Goal: Task Accomplishment & Management: Manage account settings

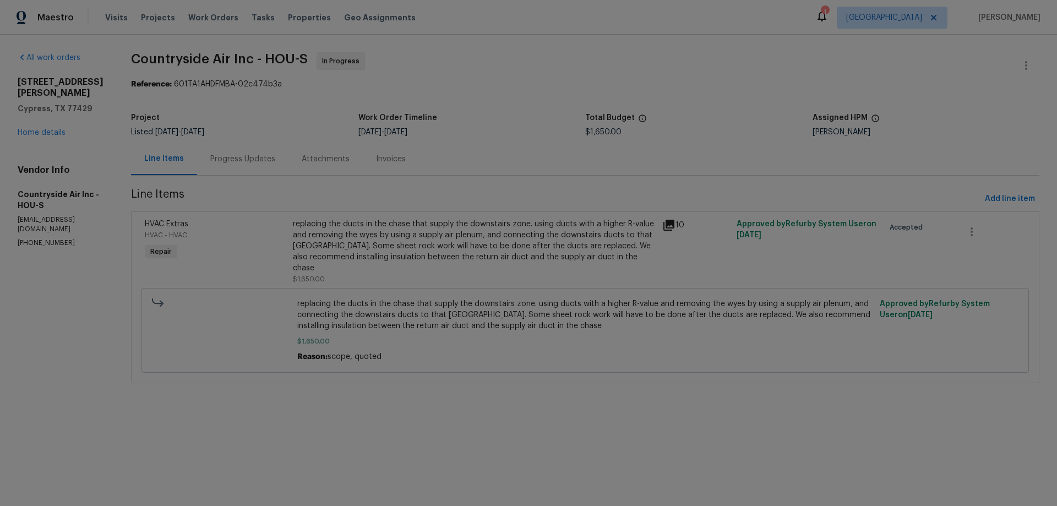
click at [255, 156] on div "Progress Updates" at bounding box center [242, 159] width 65 height 11
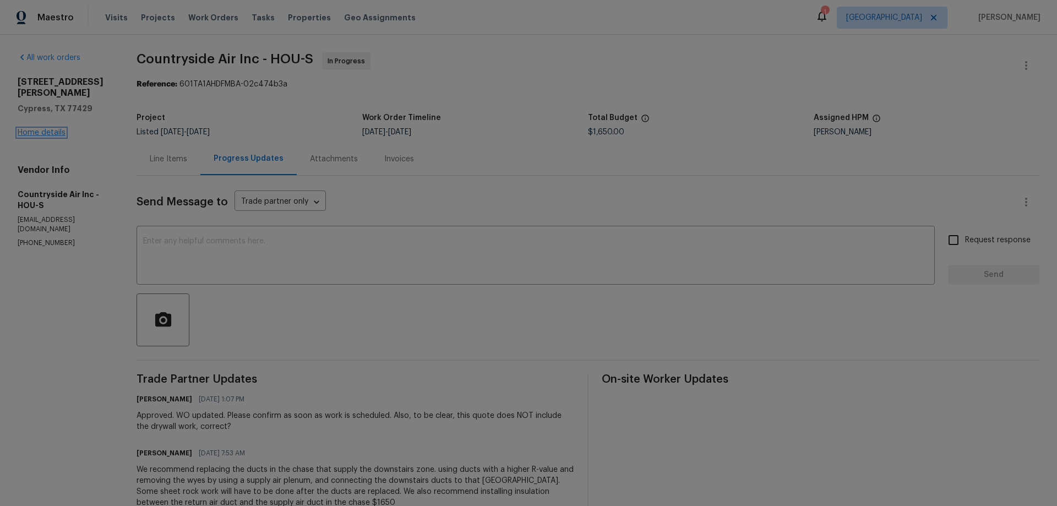
click at [49, 129] on link "Home details" at bounding box center [42, 133] width 48 height 8
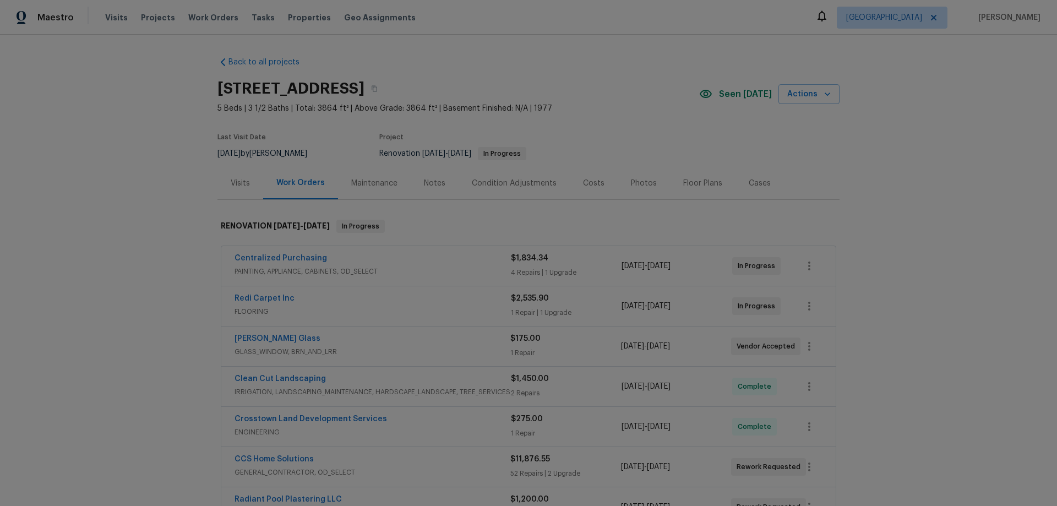
click at [428, 179] on div "Notes" at bounding box center [434, 183] width 21 height 11
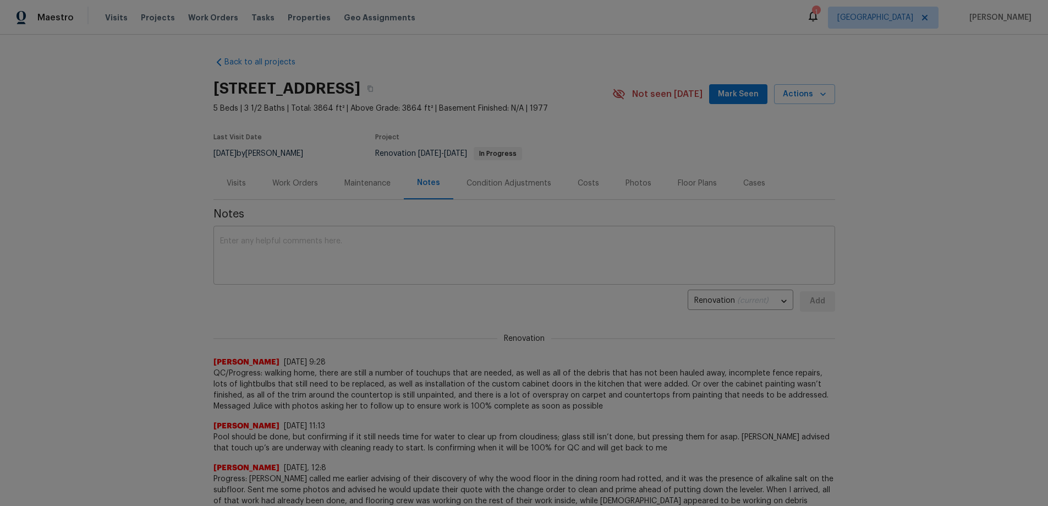
click at [319, 262] on textarea at bounding box center [524, 256] width 609 height 39
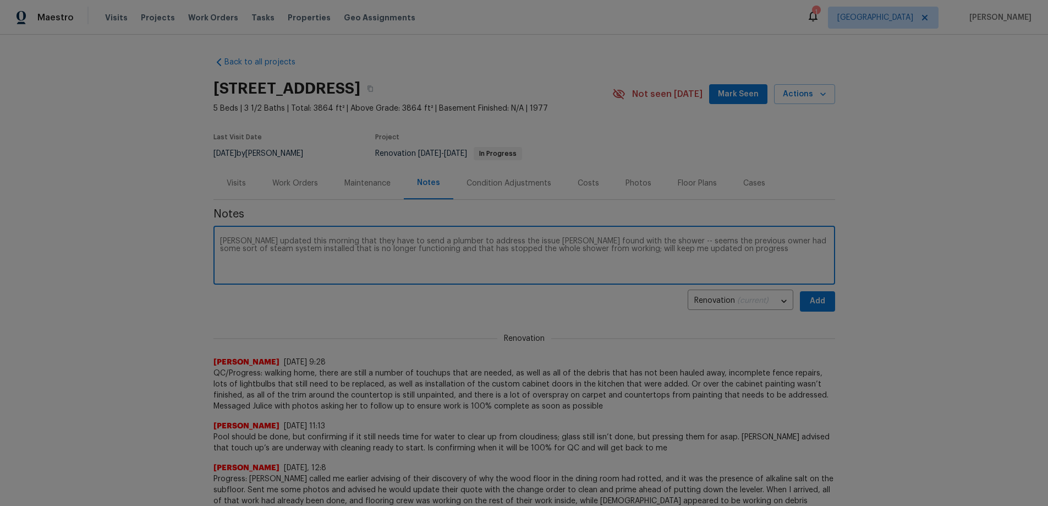
type textarea "[PERSON_NAME] updated this morning that they have to send a plumber to address …"
click at [822, 299] on span "Add" at bounding box center [818, 301] width 18 height 14
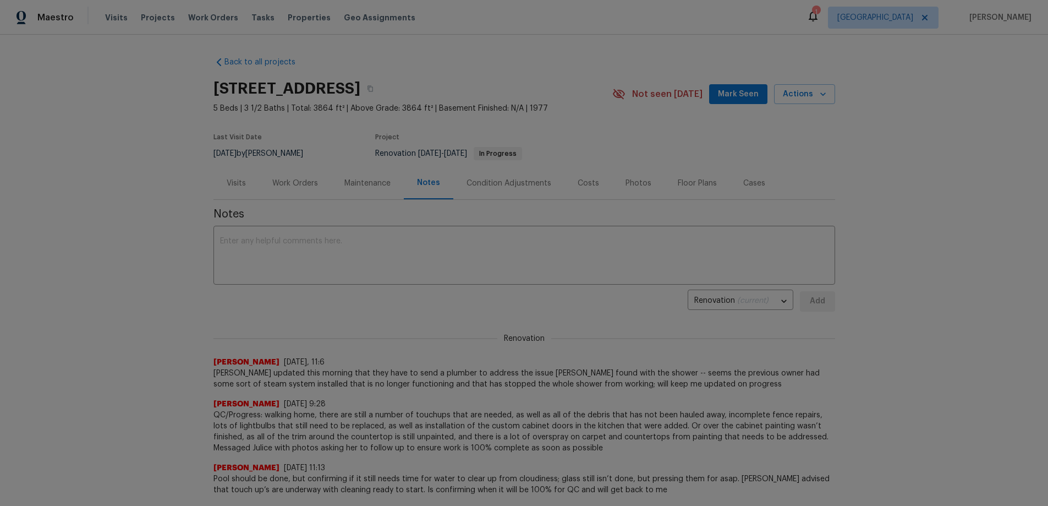
click at [295, 185] on div "Work Orders" at bounding box center [295, 183] width 46 height 11
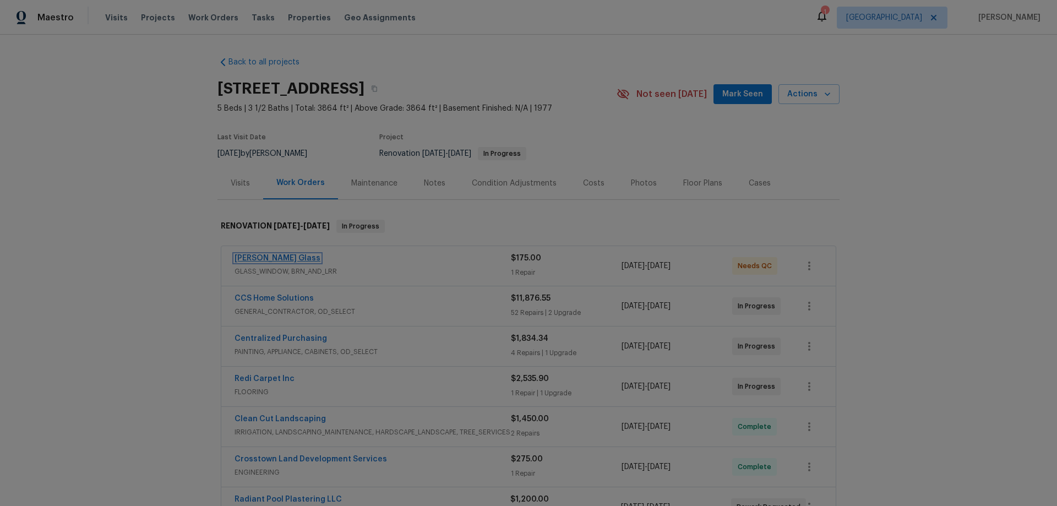
click at [248, 258] on link "Soto Glass" at bounding box center [277, 258] width 86 height 8
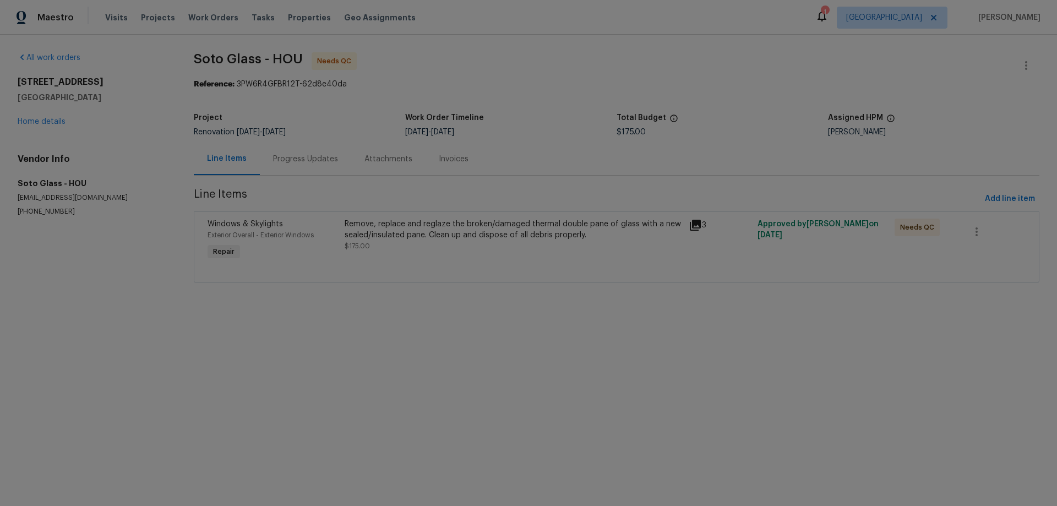
click at [385, 235] on div "Remove, replace and reglaze the broken/damaged thermal double pane of glass wit…" at bounding box center [512, 229] width 337 height 22
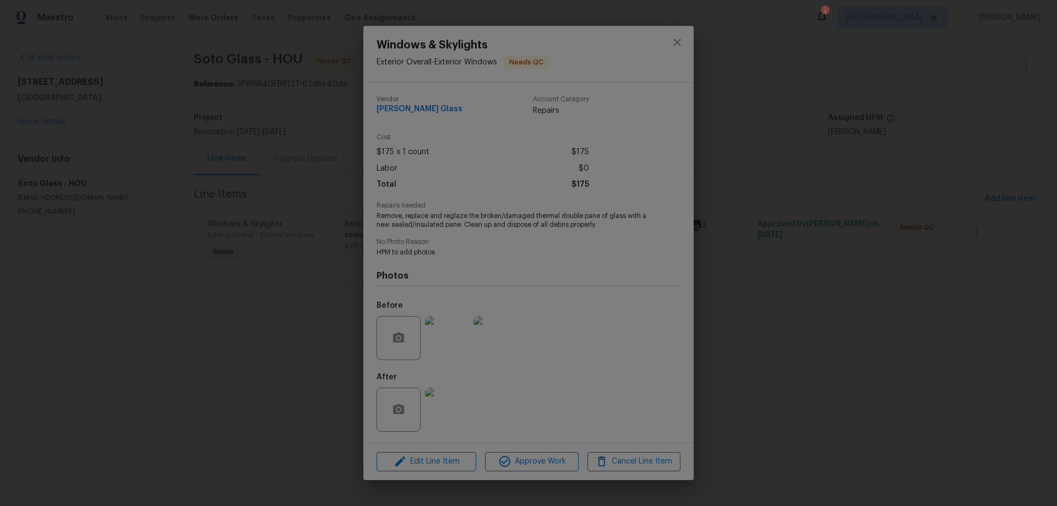
click at [448, 406] on img at bounding box center [447, 409] width 44 height 44
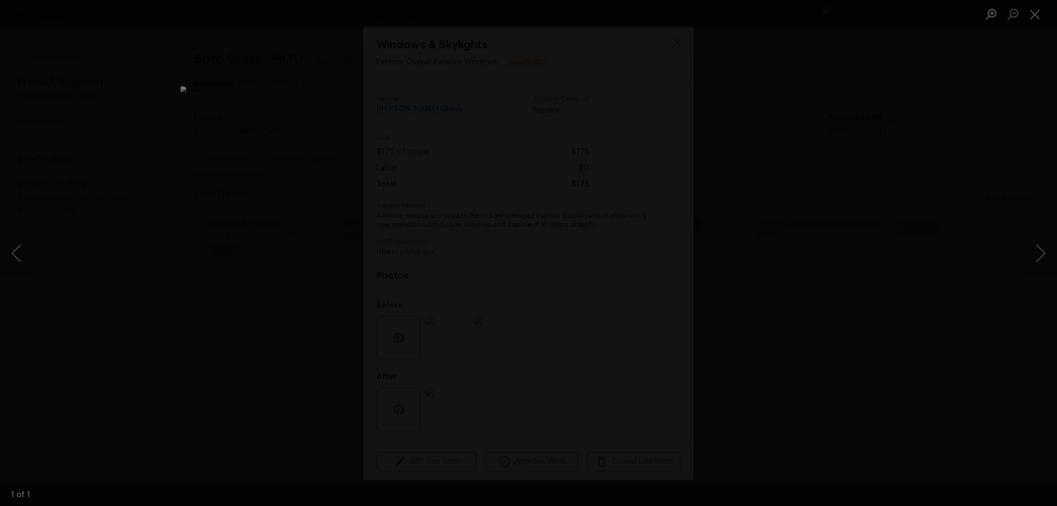
click at [204, 388] on div "Lightbox" at bounding box center [528, 253] width 1057 height 506
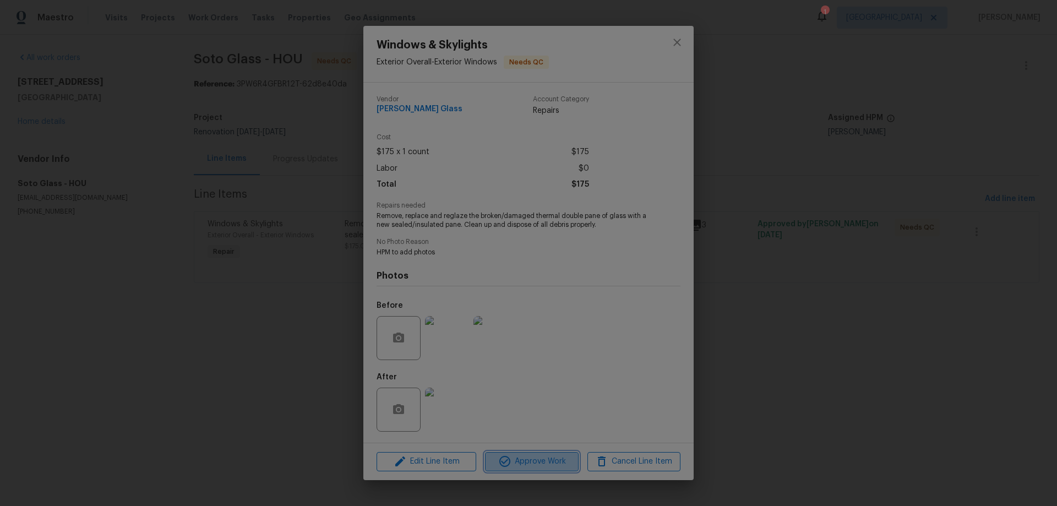
click at [529, 462] on span "Approve Work" at bounding box center [531, 462] width 86 height 14
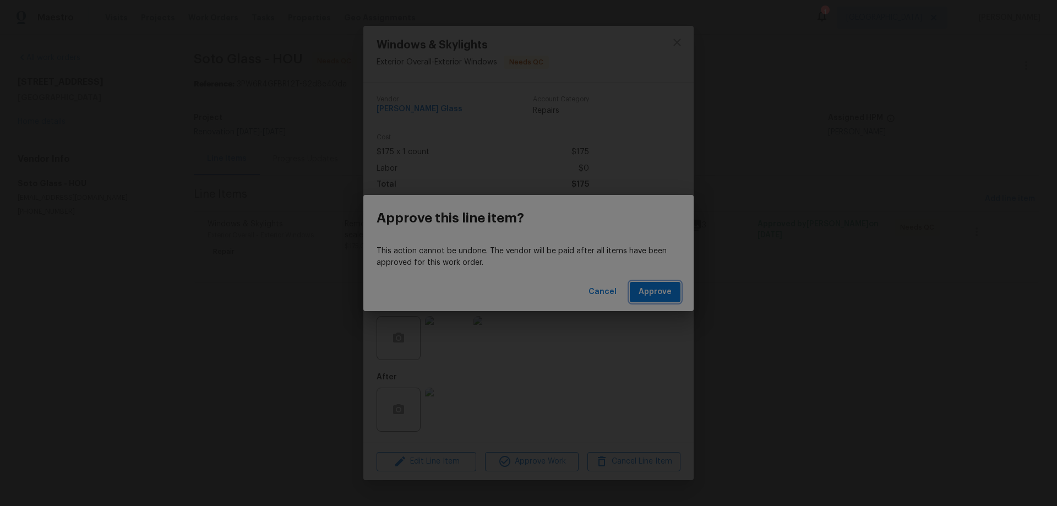
click at [658, 295] on span "Approve" at bounding box center [654, 292] width 33 height 14
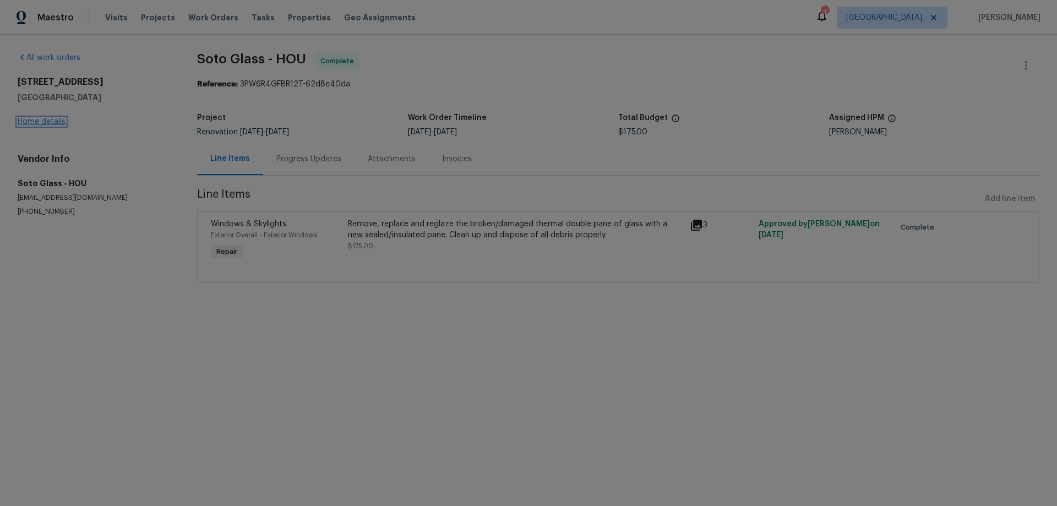
click at [41, 118] on link "Home details" at bounding box center [42, 122] width 48 height 8
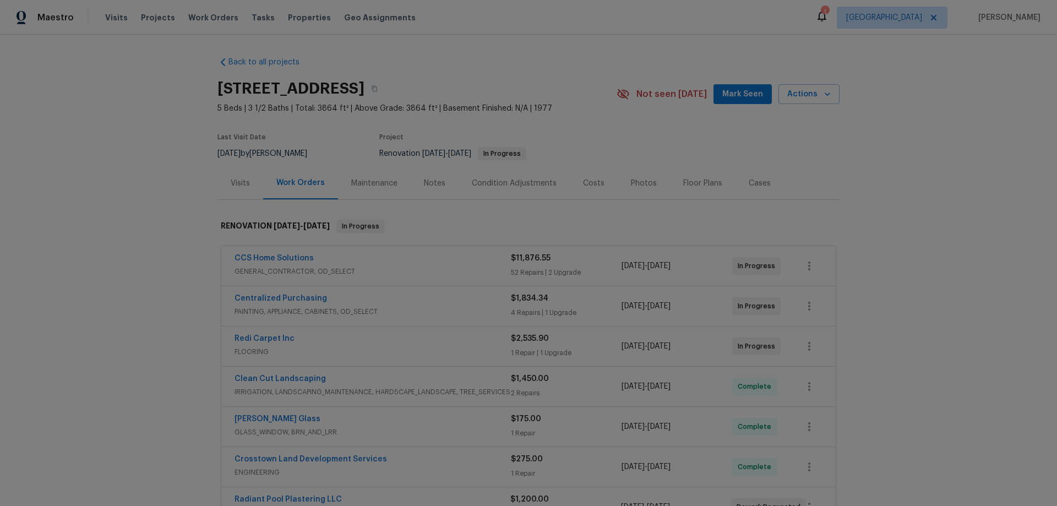
click at [745, 93] on span "Mark Seen" at bounding box center [742, 94] width 41 height 14
click at [266, 258] on link "CCS Home Solutions" at bounding box center [273, 258] width 79 height 8
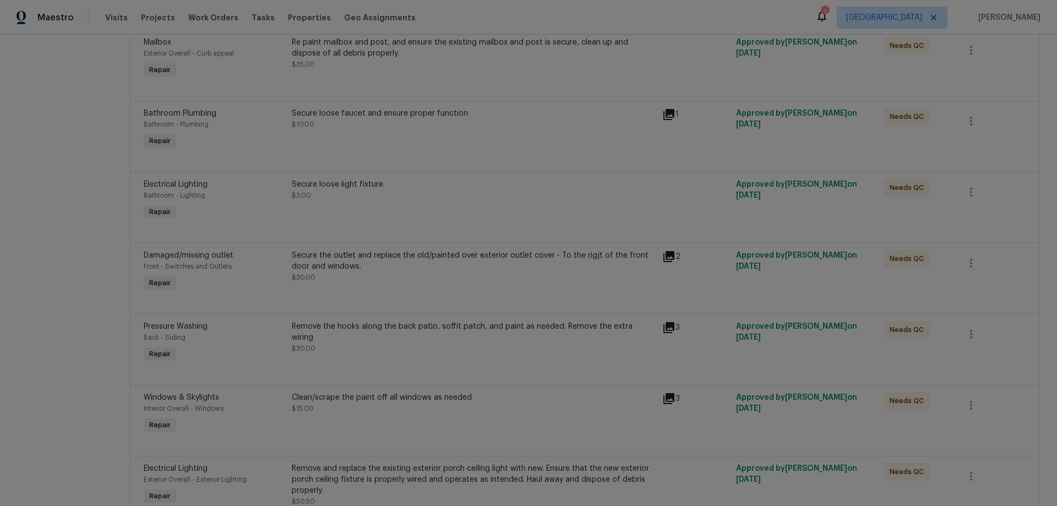
scroll to position [3878, 0]
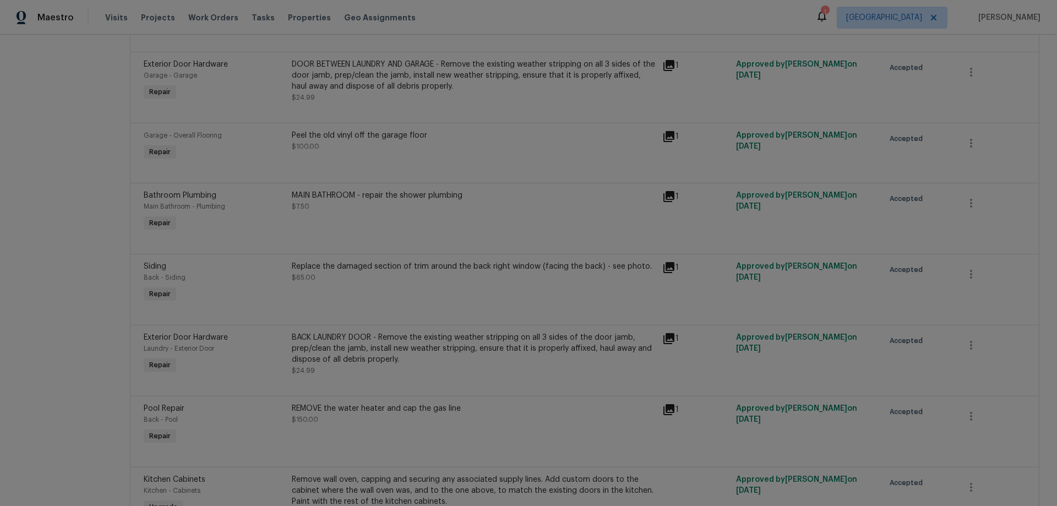
click at [665, 264] on icon at bounding box center [668, 267] width 11 height 11
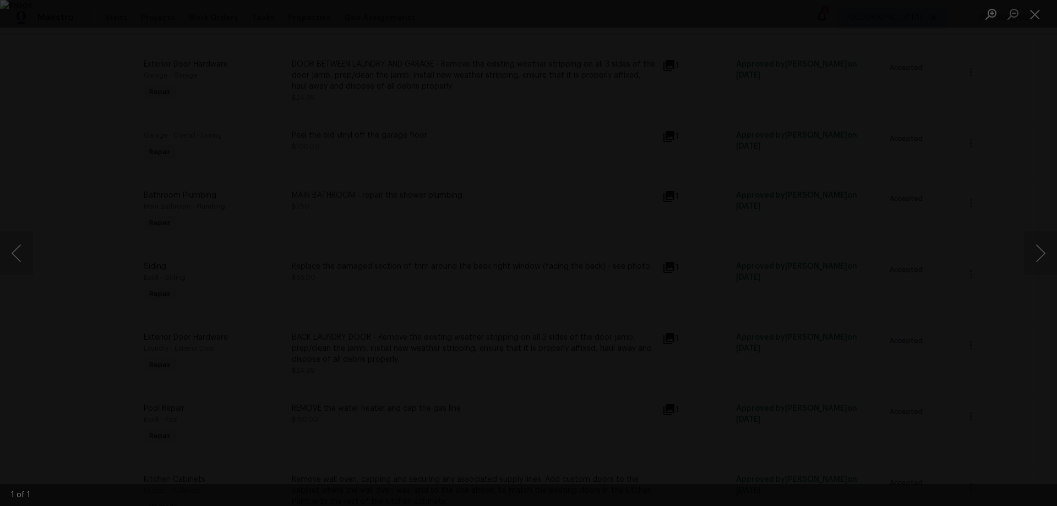
click at [882, 135] on div "Lightbox" at bounding box center [528, 253] width 1057 height 506
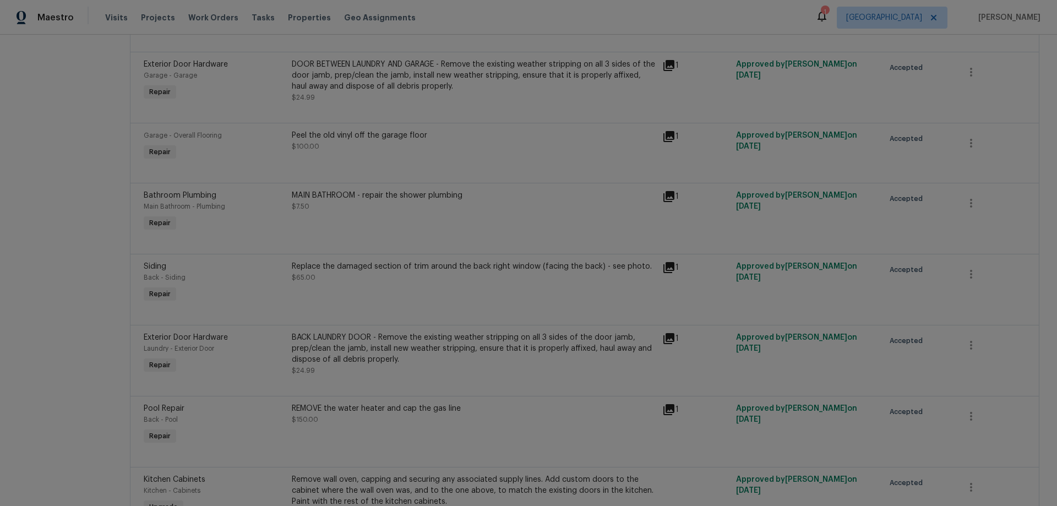
click at [526, 271] on div "Replace the damaged section of trim around the back right window (facing the ba…" at bounding box center [474, 266] width 364 height 11
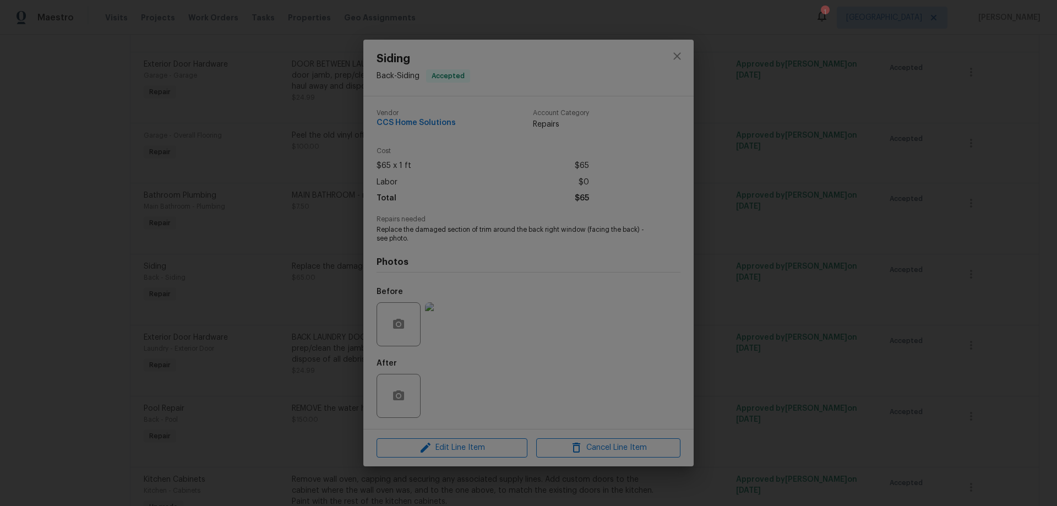
click at [459, 331] on img at bounding box center [447, 324] width 44 height 44
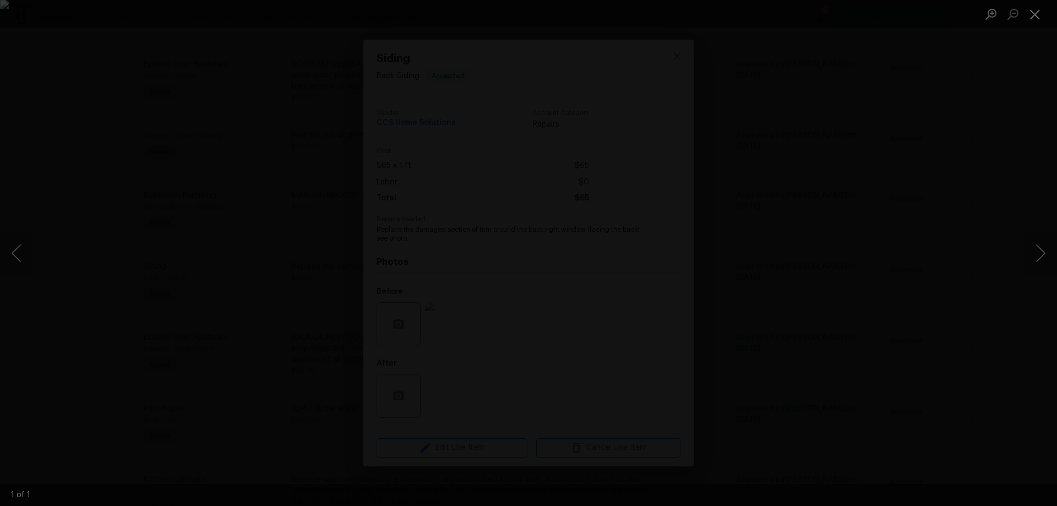
click at [1039, 17] on button "Close lightbox" at bounding box center [1035, 13] width 22 height 19
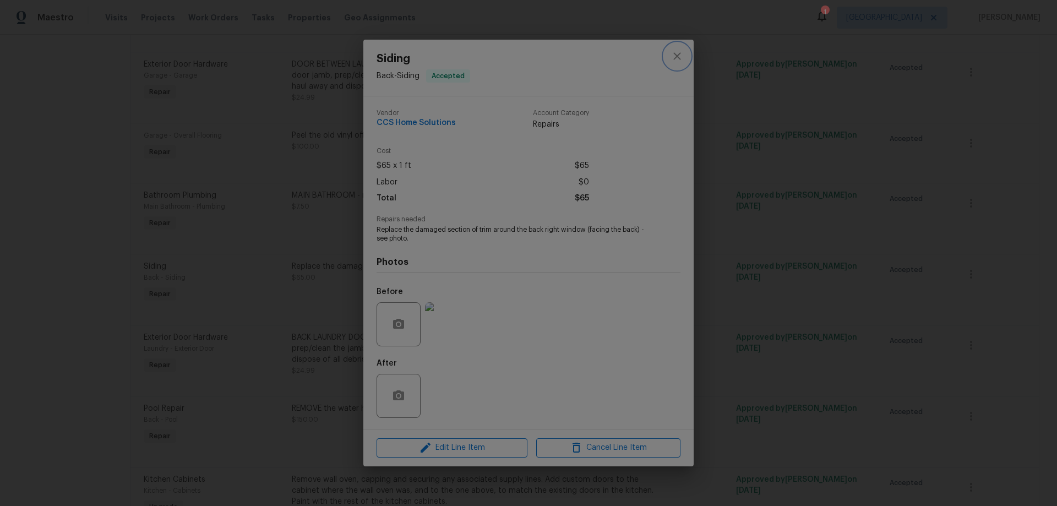
click at [681, 57] on icon "close" at bounding box center [676, 56] width 13 height 13
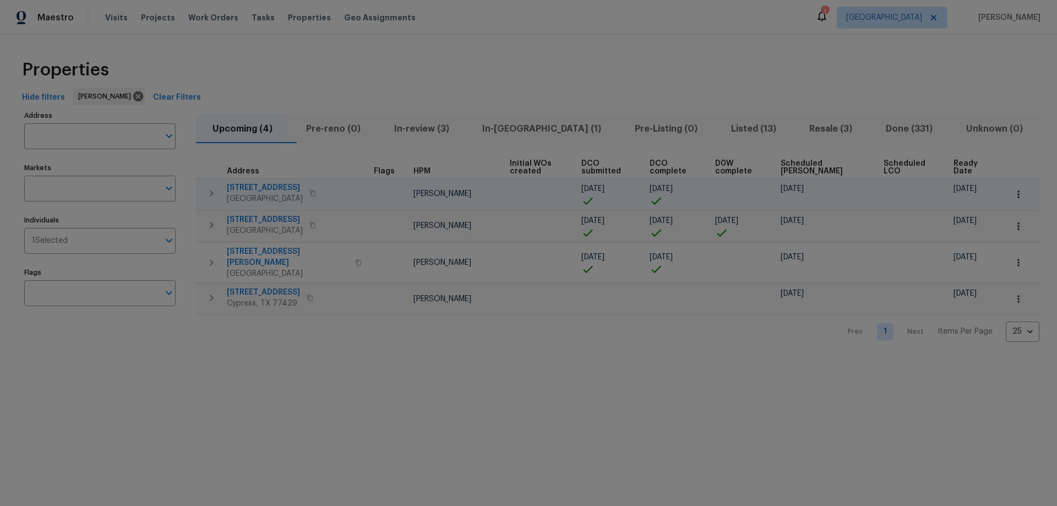
click at [258, 186] on span "[STREET_ADDRESS]" at bounding box center [265, 187] width 76 height 11
click at [811, 166] on span "Scheduled COE" at bounding box center [822, 167] width 84 height 15
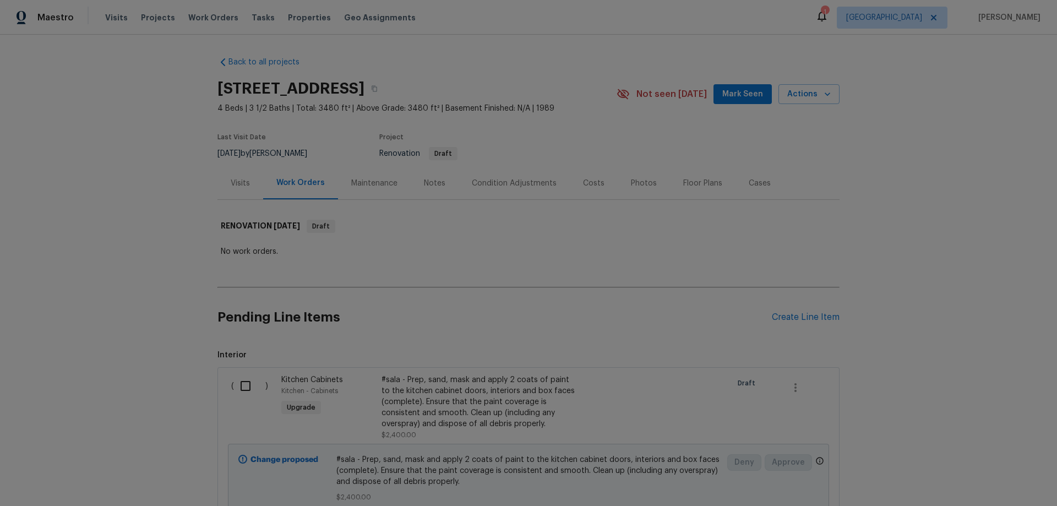
click at [426, 183] on div "Notes" at bounding box center [434, 183] width 21 height 11
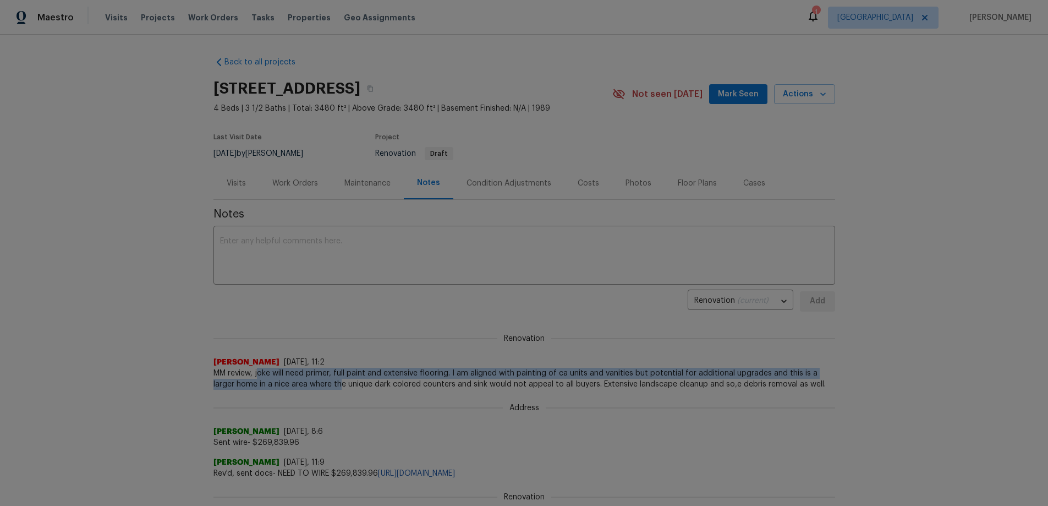
drag, startPoint x: 253, startPoint y: 376, endPoint x: 322, endPoint y: 380, distance: 69.5
click at [319, 380] on span "MM review, joke will need primer, full paint and extensive flooring. I am align…" at bounding box center [525, 379] width 622 height 22
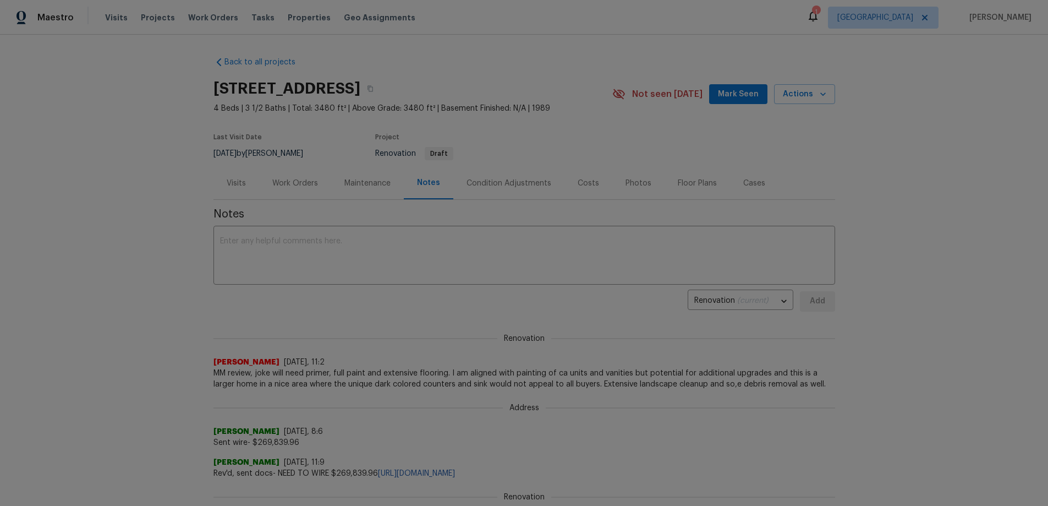
click at [329, 380] on span "MM review, joke will need primer, full paint and extensive flooring. I am align…" at bounding box center [525, 379] width 622 height 22
drag, startPoint x: 338, startPoint y: 371, endPoint x: 435, endPoint y: 373, distance: 96.9
click at [430, 373] on span "MM review, joke will need primer, full paint and extensive flooring. I am align…" at bounding box center [525, 379] width 622 height 22
click at [447, 376] on span "MM review, joke will need primer, full paint and extensive flooring. I am align…" at bounding box center [525, 379] width 622 height 22
click at [473, 371] on span "MM review, joke will need primer, full paint and extensive flooring. I am align…" at bounding box center [525, 379] width 622 height 22
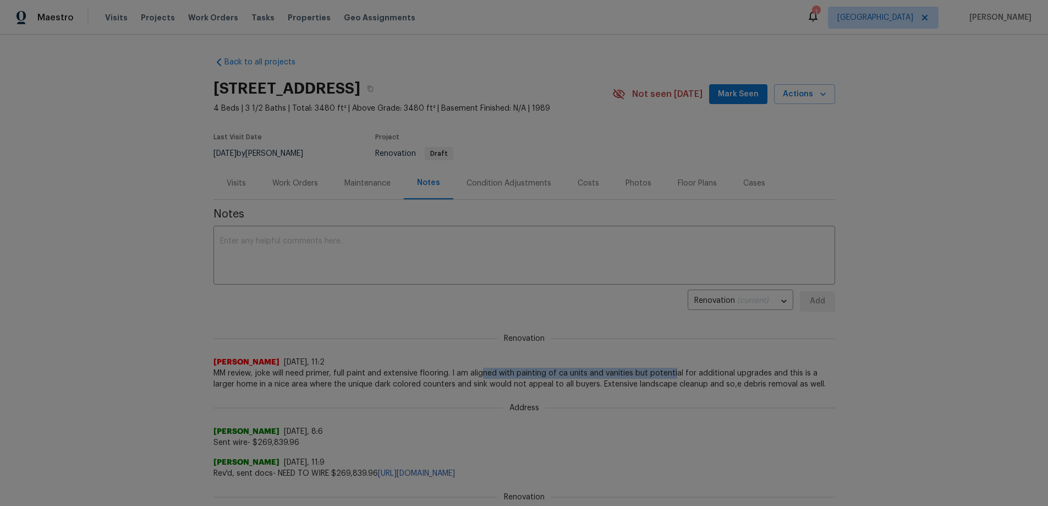
drag, startPoint x: 655, startPoint y: 373, endPoint x: 689, endPoint y: 385, distance: 36.4
click at [685, 376] on span "MM review, joke will need primer, full paint and extensive flooring. I am align…" at bounding box center [525, 379] width 622 height 22
click at [677, 395] on div "Address Daniel Beaudette 8/22/25, 8:6 Sent wire- $269,839.96" at bounding box center [525, 419] width 622 height 58
drag, startPoint x: 632, startPoint y: 375, endPoint x: 671, endPoint y: 393, distance: 43.3
click at [685, 381] on span "MM review, joke will need primer, full paint and extensive flooring. I am align…" at bounding box center [525, 379] width 622 height 22
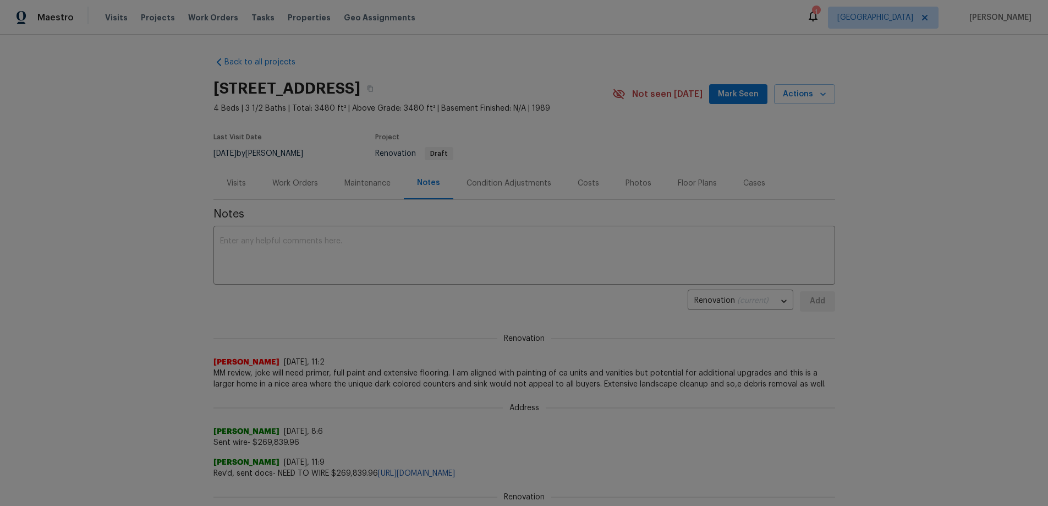
click at [655, 397] on div "Address Daniel Beaudette 8/22/25, 8:6 Sent wire- $269,839.96" at bounding box center [525, 419] width 622 height 58
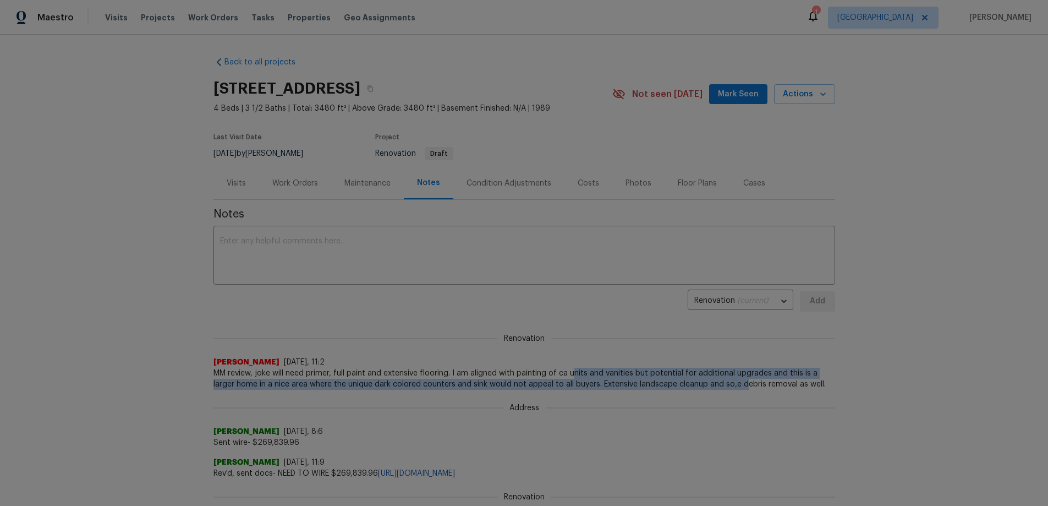
drag, startPoint x: 568, startPoint y: 368, endPoint x: 721, endPoint y: 381, distance: 153.5
click at [721, 381] on span "MM review, joke will need primer, full paint and extensive flooring. I am align…" at bounding box center [525, 379] width 622 height 22
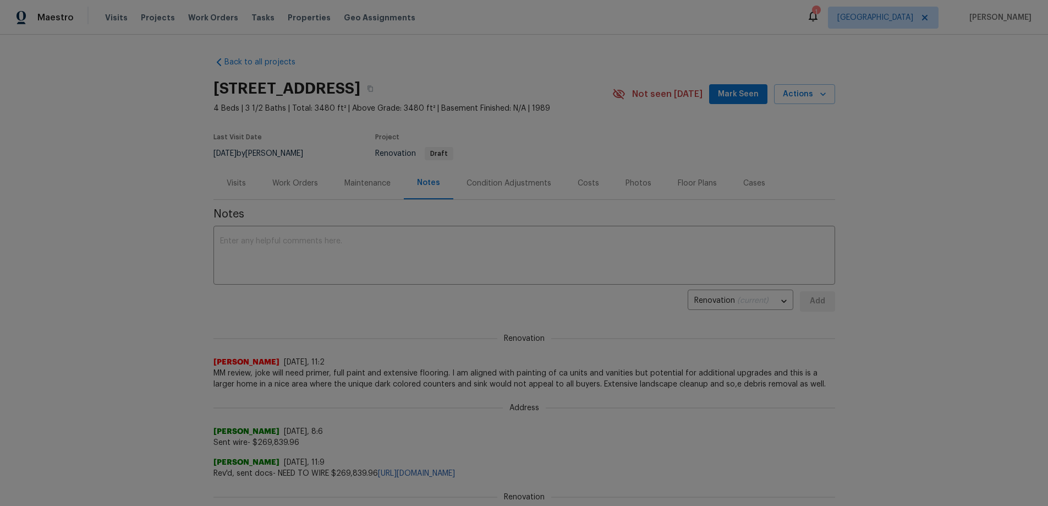
click at [715, 395] on div "Address Daniel Beaudette 8/22/25, 8:6 Sent wire- $269,839.96" at bounding box center [525, 419] width 622 height 58
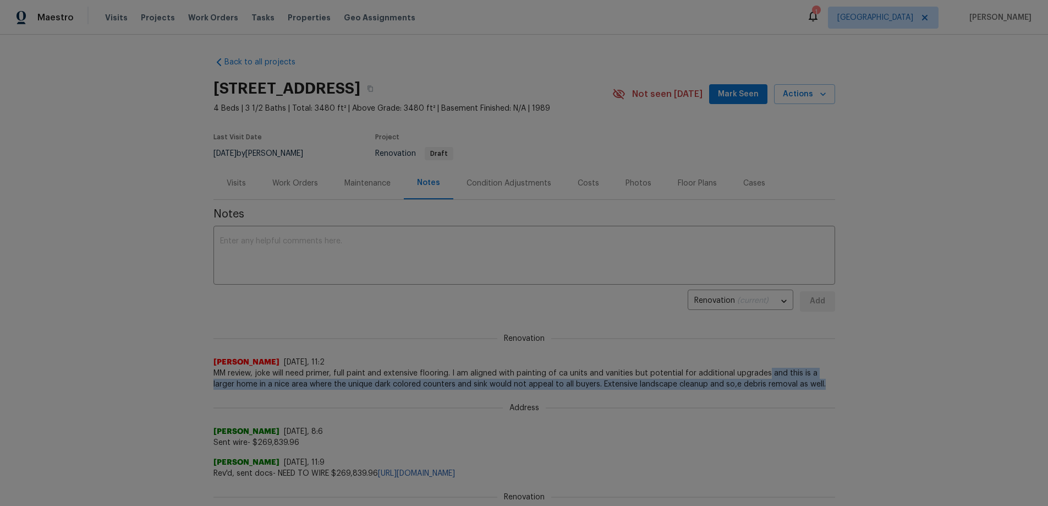
drag, startPoint x: 845, startPoint y: 388, endPoint x: 830, endPoint y: 401, distance: 19.5
click at [846, 390] on div "Back to all projects 6906 Cherry Hills Rd, Houston, TX 77069 4 Beds | 3 1/2 Bat…" at bounding box center [524, 270] width 1048 height 471
click at [278, 387] on span "MM review, joke will need primer, full paint and extensive flooring. I am align…" at bounding box center [525, 379] width 622 height 22
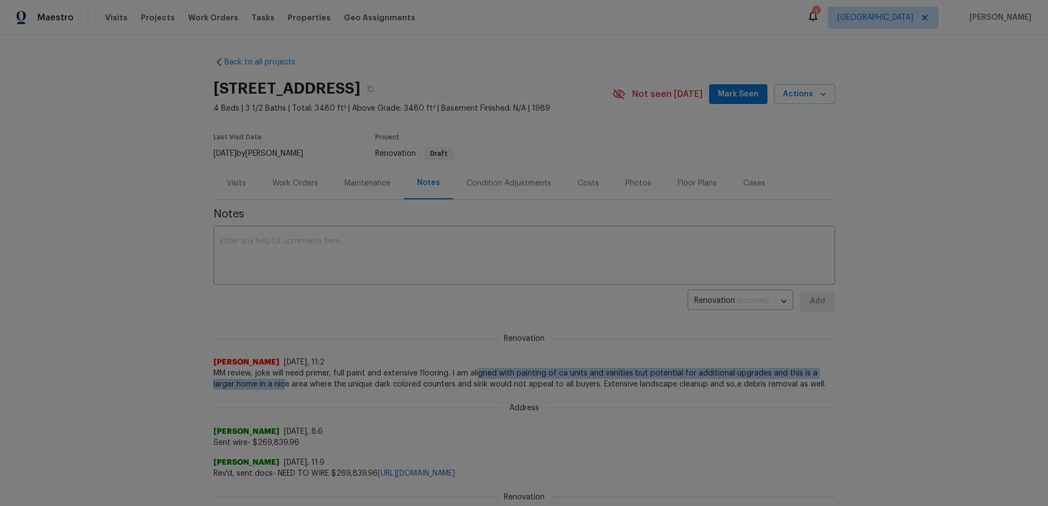
drag, startPoint x: 258, startPoint y: 384, endPoint x: 483, endPoint y: 376, distance: 225.2
click at [482, 376] on span "MM review, joke will need primer, full paint and extensive flooring. I am align…" at bounding box center [525, 379] width 622 height 22
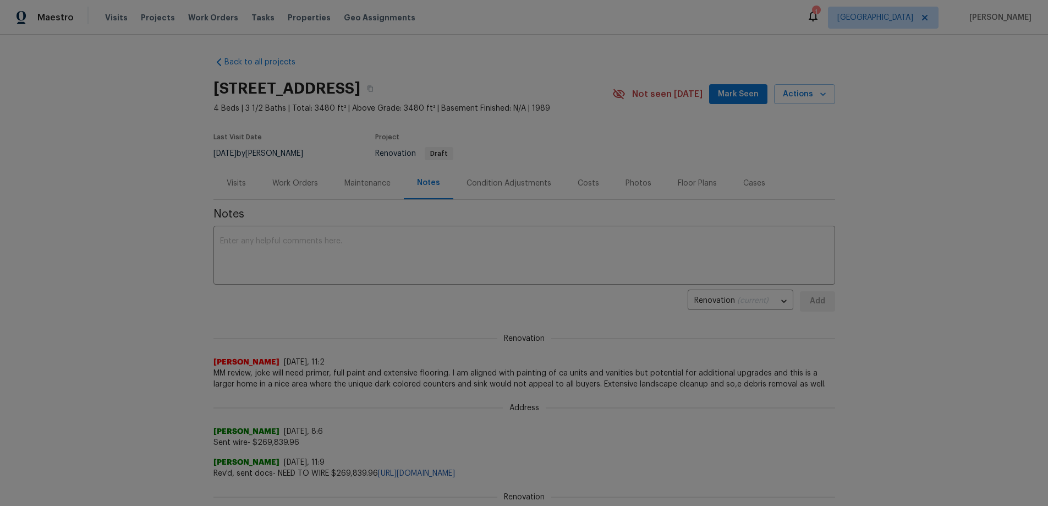
click at [412, 386] on span "MM review, joke will need primer, full paint and extensive flooring. I am align…" at bounding box center [525, 379] width 622 height 22
drag, startPoint x: 360, startPoint y: 384, endPoint x: 564, endPoint y: 392, distance: 203.8
click at [571, 392] on div "Address Daniel Beaudette 8/22/25, 8:6 Sent wire- $269,839.96" at bounding box center [525, 419] width 622 height 58
drag, startPoint x: 583, startPoint y: 386, endPoint x: 724, endPoint y: 398, distance: 141.4
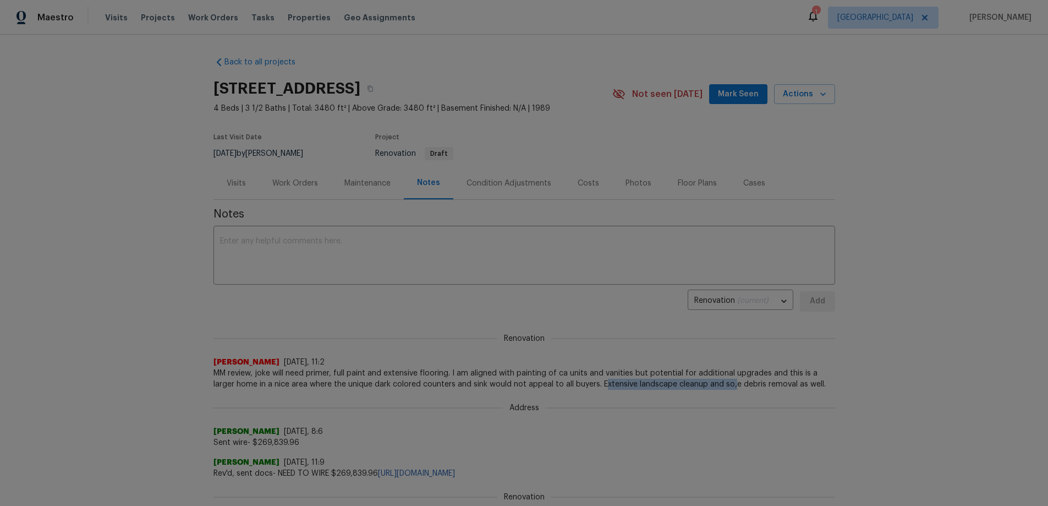
click at [824, 388] on span "MM review, joke will need primer, full paint and extensive flooring. I am align…" at bounding box center [525, 379] width 622 height 22
click at [287, 184] on div "Work Orders" at bounding box center [295, 183] width 46 height 11
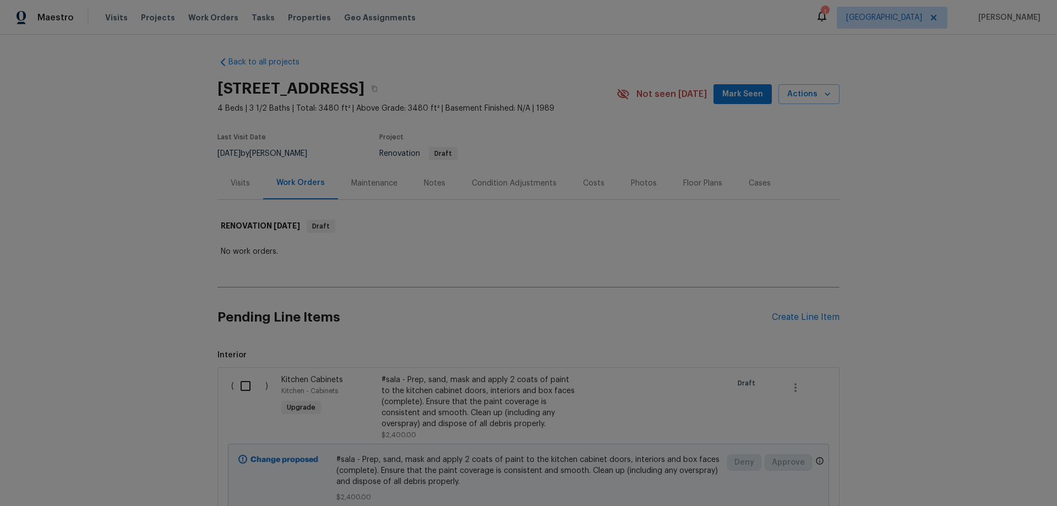
click at [520, 185] on div "Condition Adjustments" at bounding box center [514, 183] width 85 height 11
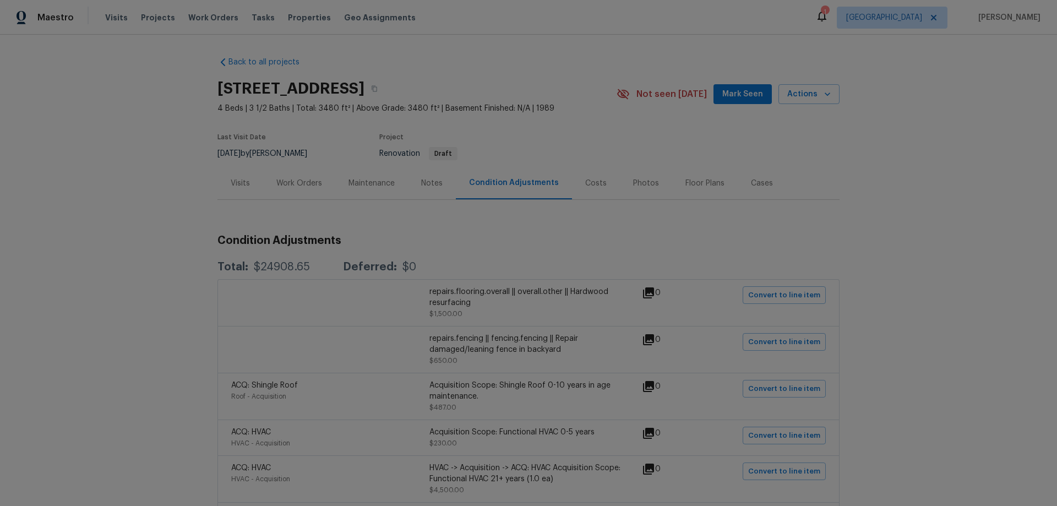
click at [277, 188] on div "Work Orders" at bounding box center [299, 183] width 46 height 11
